Goal: Task Accomplishment & Management: Use online tool/utility

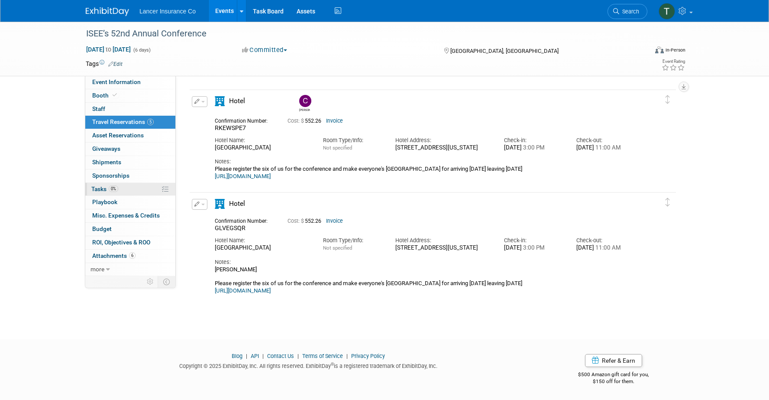
click at [98, 187] on span "Tasks 0%" at bounding box center [104, 188] width 27 height 7
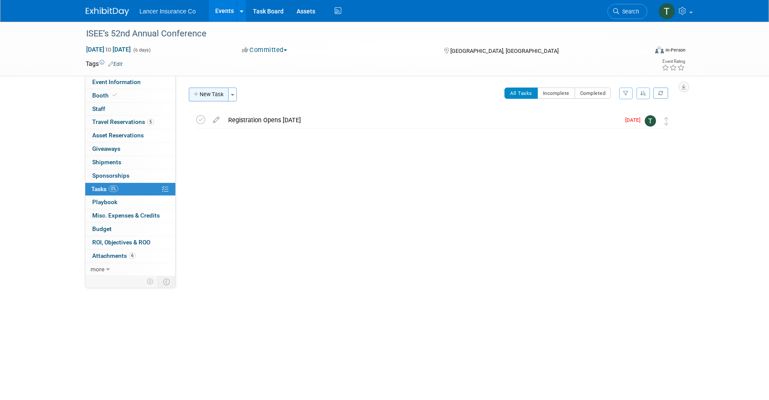
click at [212, 96] on button "New Task" at bounding box center [209, 94] width 40 height 14
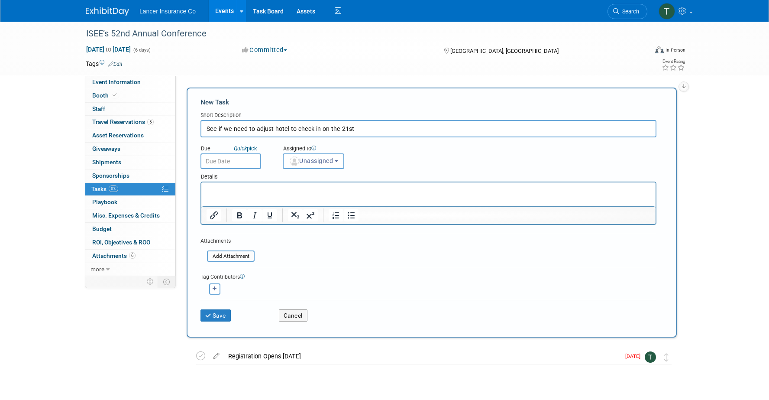
type input "See if we need to adjust hotel to check in on the 21st"
click at [214, 189] on p "Rich Text Area. Press ALT-0 for help." at bounding box center [428, 190] width 444 height 9
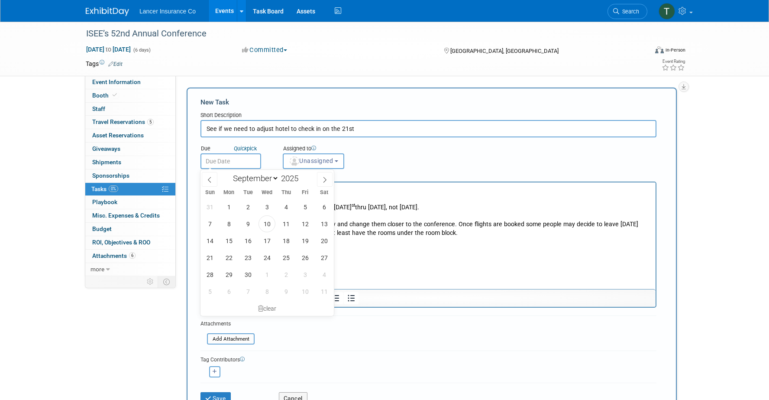
click at [226, 161] on input "text" at bounding box center [230, 161] width 61 height 16
click at [323, 176] on span at bounding box center [325, 179] width 16 height 15
select select "11"
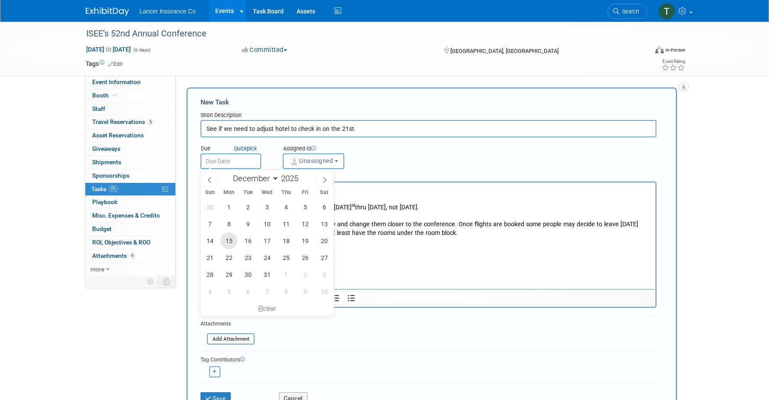
click at [233, 239] on span "15" at bounding box center [228, 240] width 17 height 17
type input "[DATE]"
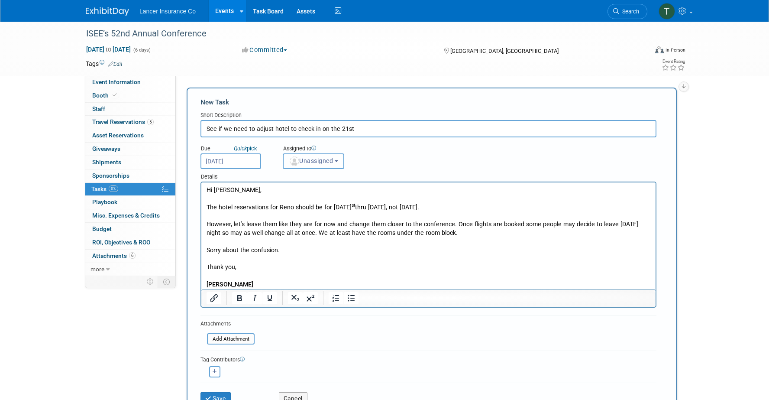
click at [305, 161] on span "Unassigned" at bounding box center [311, 160] width 44 height 7
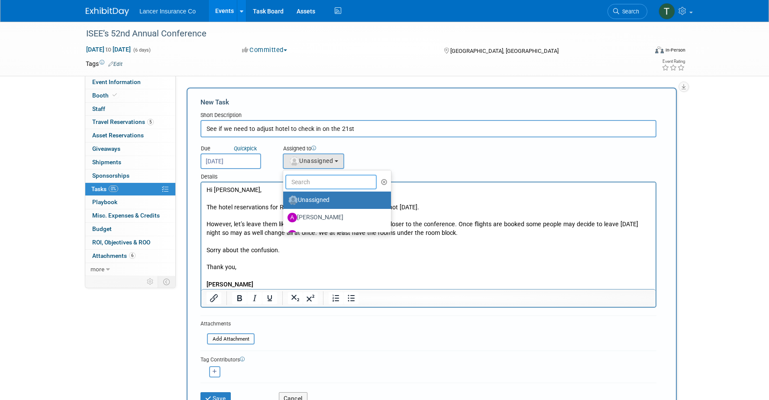
click at [310, 178] on input "text" at bounding box center [330, 181] width 91 height 15
type input "[PERSON_NAME]"
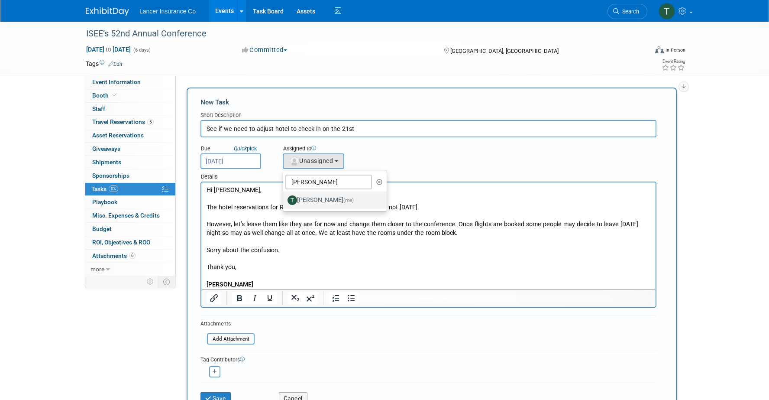
click at [331, 199] on label "[PERSON_NAME] (me)" at bounding box center [332, 200] width 90 height 14
click at [284, 199] on input "[PERSON_NAME] (me)" at bounding box center [282, 199] width 6 height 6
select select "4421722b-634f-4799-af43-cbca53d48260"
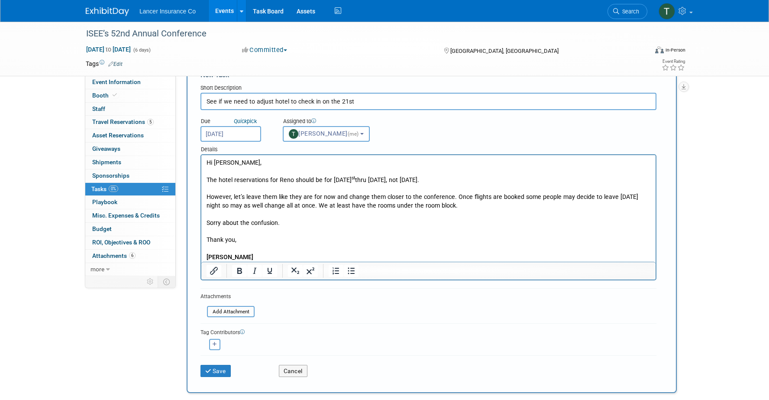
scroll to position [30, 0]
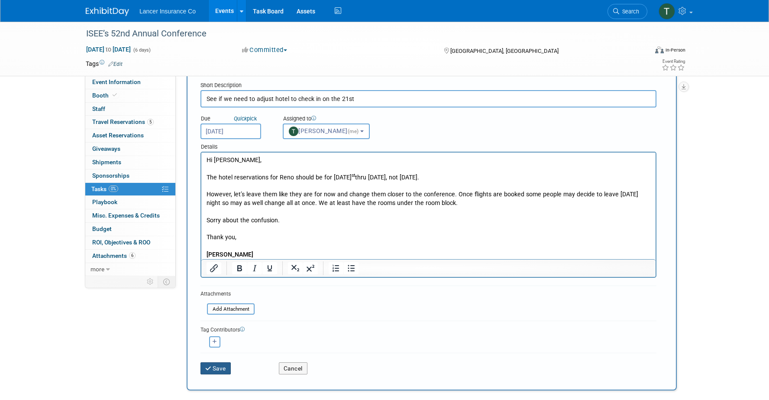
click at [217, 365] on button "Save" at bounding box center [215, 368] width 30 height 12
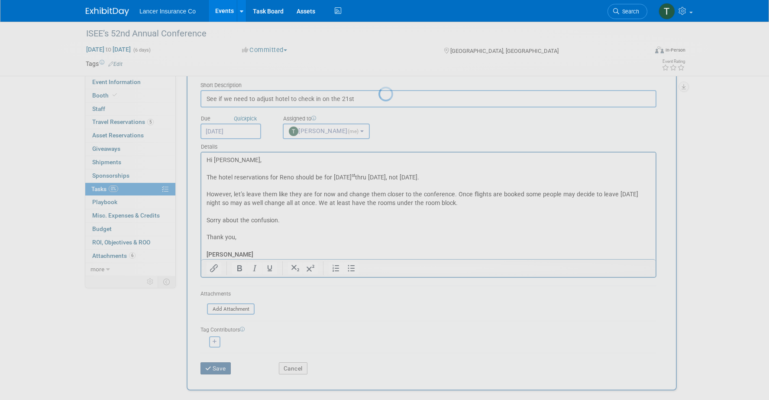
scroll to position [0, 0]
